Goal: Check status: Check status

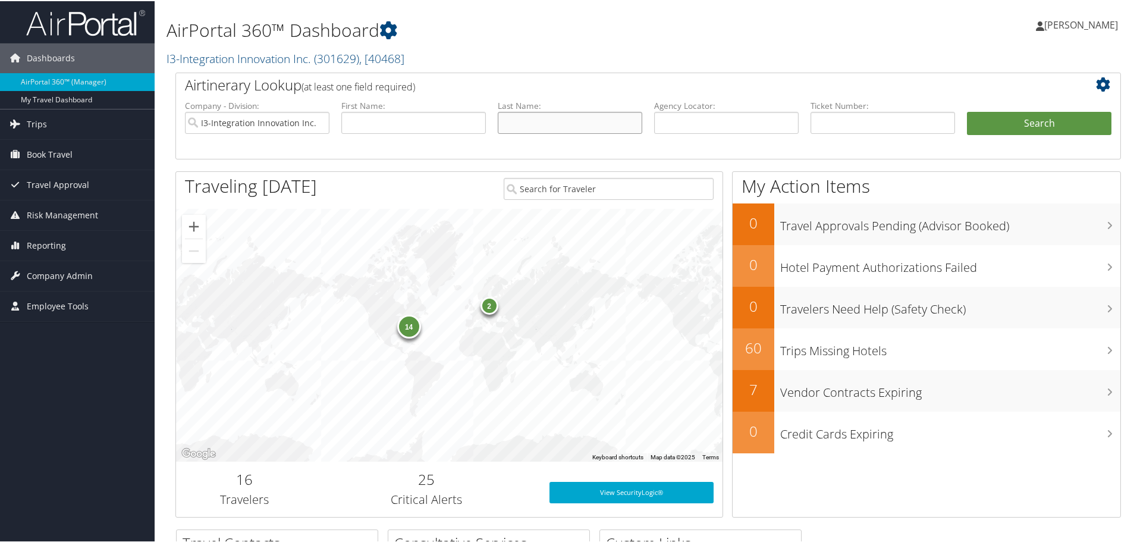
click at [520, 121] on input "text" at bounding box center [570, 122] width 145 height 22
type input "[PERSON_NAME]"
click at [967, 111] on button "Search" at bounding box center [1039, 123] width 145 height 24
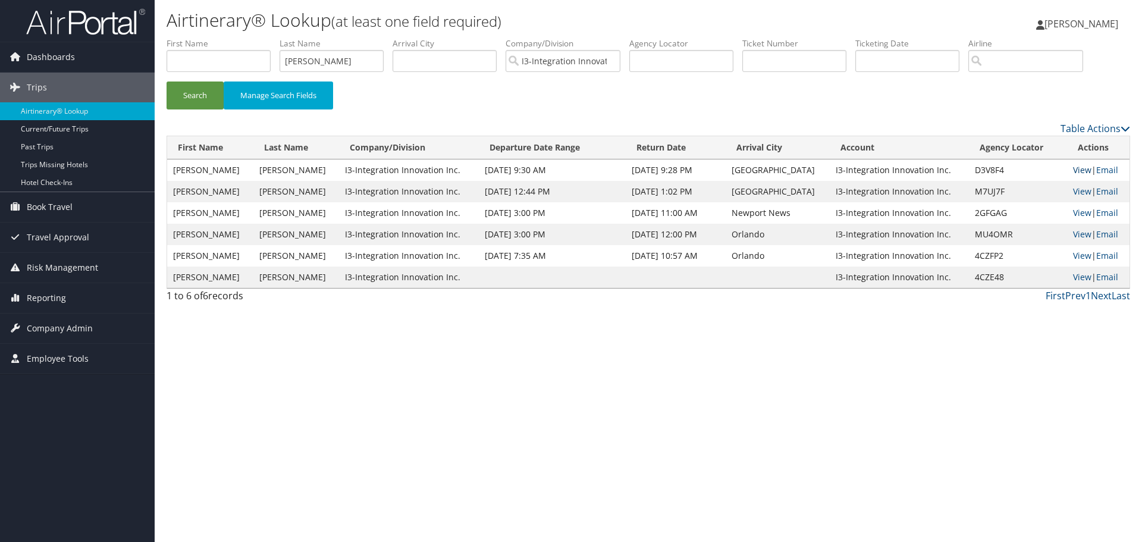
click at [1075, 174] on link "View" at bounding box center [1082, 169] width 18 height 11
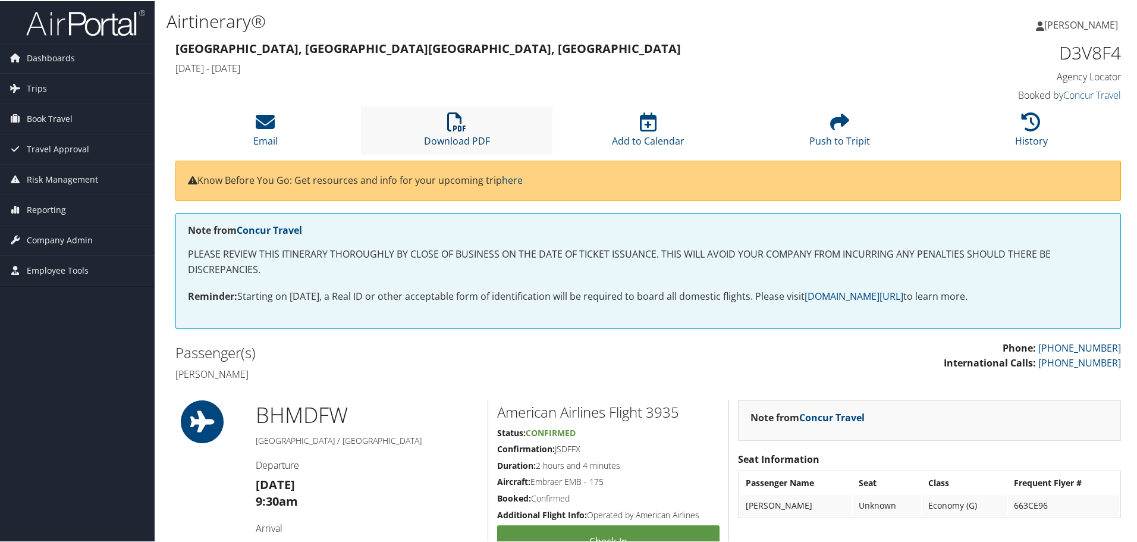
click at [454, 123] on icon at bounding box center [456, 120] width 19 height 19
